Goal: Transaction & Acquisition: Book appointment/travel/reservation

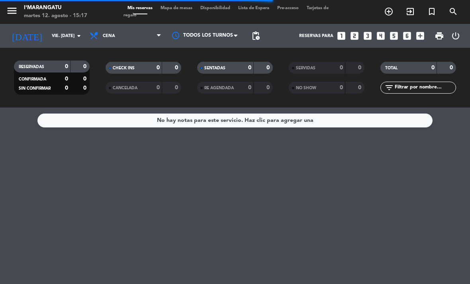
click at [382, 39] on icon "looks_4" at bounding box center [381, 36] width 10 height 10
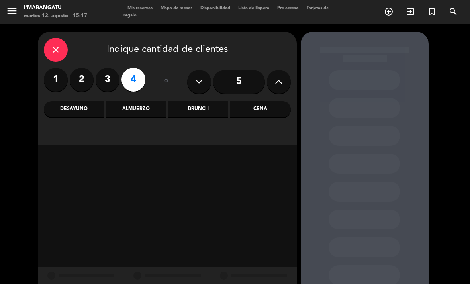
click at [280, 82] on icon at bounding box center [279, 82] width 8 height 12
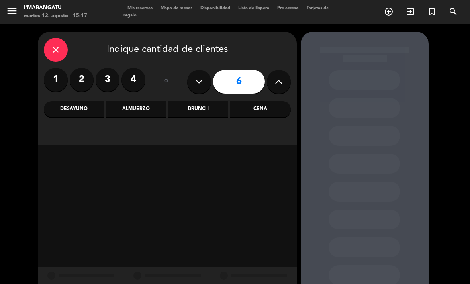
click at [277, 80] on icon at bounding box center [279, 82] width 8 height 12
click at [276, 81] on icon at bounding box center [279, 82] width 8 height 12
click at [275, 91] on button at bounding box center [279, 82] width 24 height 24
click at [277, 90] on button at bounding box center [279, 82] width 24 height 24
click at [278, 88] on button at bounding box center [279, 82] width 24 height 24
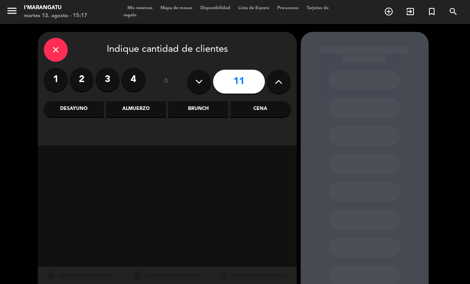
click at [279, 84] on icon at bounding box center [279, 82] width 8 height 12
click at [285, 79] on button at bounding box center [279, 82] width 24 height 24
click at [281, 81] on icon at bounding box center [279, 82] width 8 height 12
click at [282, 84] on icon at bounding box center [279, 82] width 8 height 12
click at [279, 86] on icon at bounding box center [279, 82] width 8 height 12
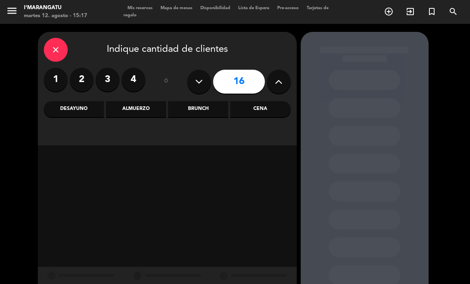
click at [275, 88] on button at bounding box center [279, 82] width 24 height 24
click at [276, 83] on icon at bounding box center [279, 82] width 8 height 12
type input "18"
click at [257, 113] on div "Cena" at bounding box center [260, 109] width 60 height 16
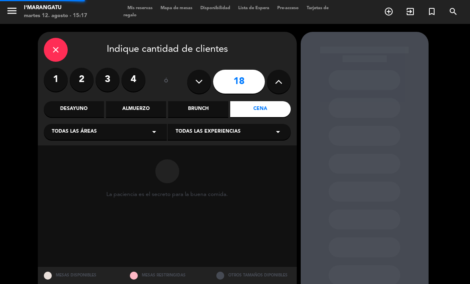
click at [261, 109] on div "Cena" at bounding box center [260, 109] width 60 height 16
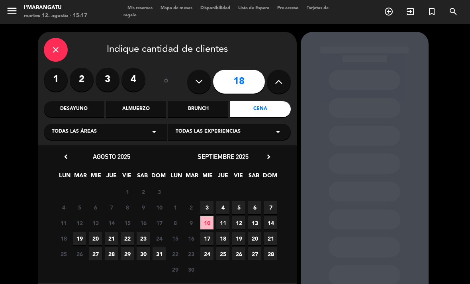
click at [83, 239] on span "19" at bounding box center [79, 238] width 13 height 13
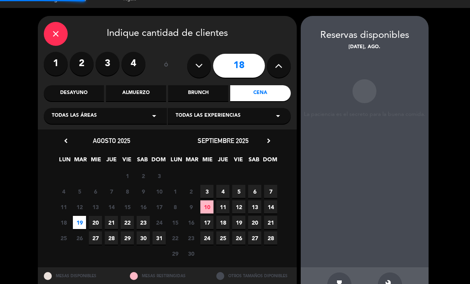
scroll to position [16, 0]
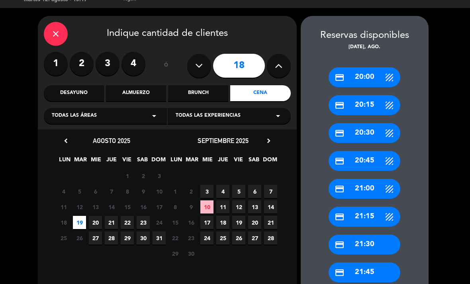
click at [370, 123] on div "credit_card 20:30" at bounding box center [365, 133] width 72 height 20
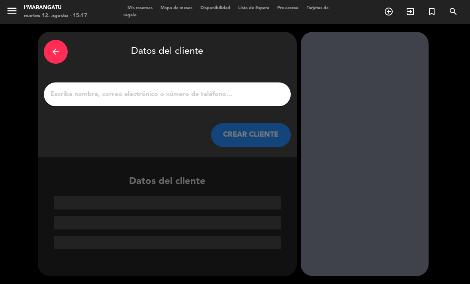
click at [217, 89] on input "1" at bounding box center [167, 94] width 235 height 11
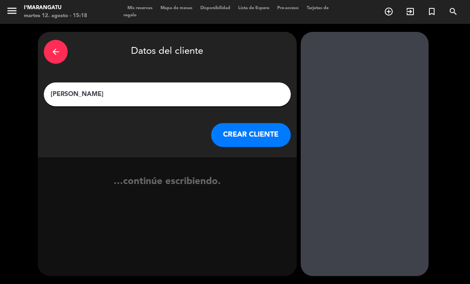
type input "[PERSON_NAME]"
click at [266, 123] on button "CREAR CLIENTE" at bounding box center [251, 135] width 80 height 24
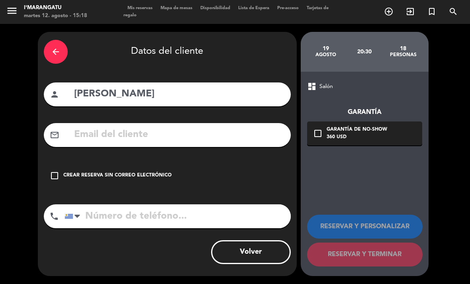
click at [56, 171] on icon "check_box_outline_blank" at bounding box center [55, 176] width 10 height 10
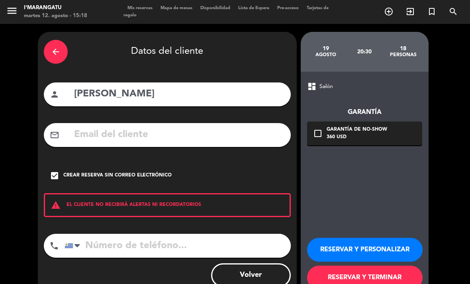
click at [162, 234] on input "tel" at bounding box center [178, 246] width 226 height 24
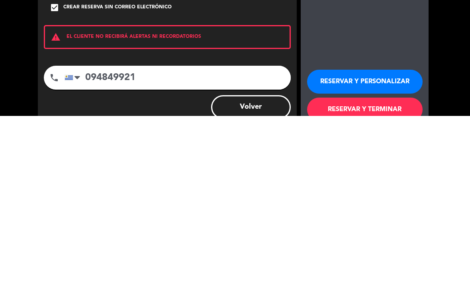
type input "094849921"
click at [378, 238] on button "RESERVAR Y PERSONALIZAR" at bounding box center [365, 250] width 116 height 24
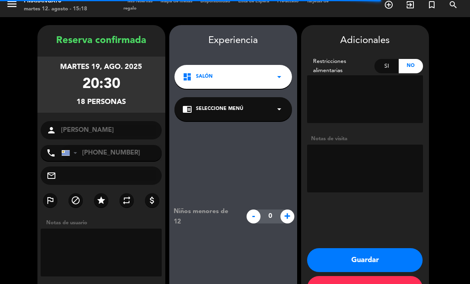
scroll to position [23, 0]
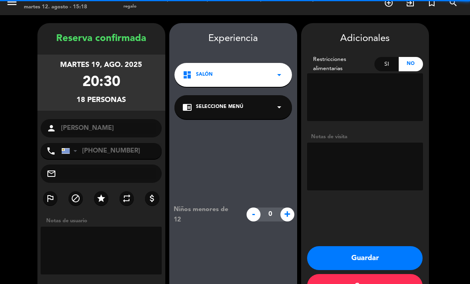
click at [379, 143] on textarea at bounding box center [365, 167] width 116 height 48
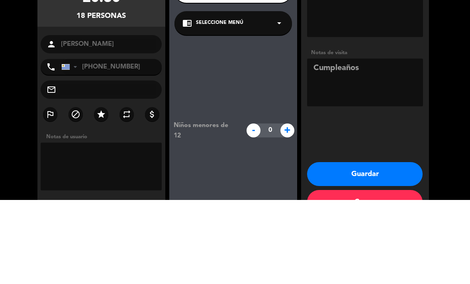
type textarea "Cumpleaños"
click at [439, 71] on booking-confirmed "Reserva confirmada martes 19, ago. 2025 20:30 18 personas person [PERSON_NAME] …" at bounding box center [235, 162] width 454 height 279
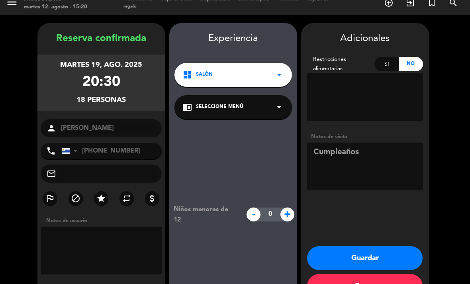
click at [370, 246] on button "Guardar" at bounding box center [365, 258] width 116 height 24
